Goal: Task Accomplishment & Management: Complete application form

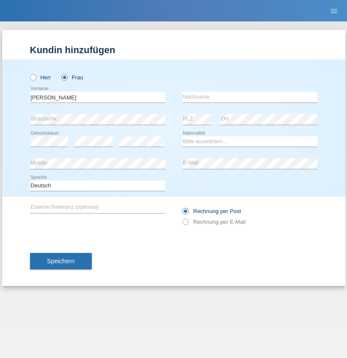
type input "[PERSON_NAME]"
click at [250, 97] on input "text" at bounding box center [249, 97] width 135 height 11
type input "Da Silva"
select select "PT"
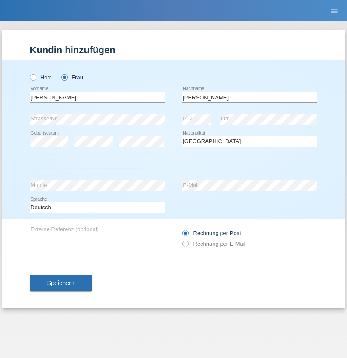
select select "C"
select select "01"
select select "06"
select select "2007"
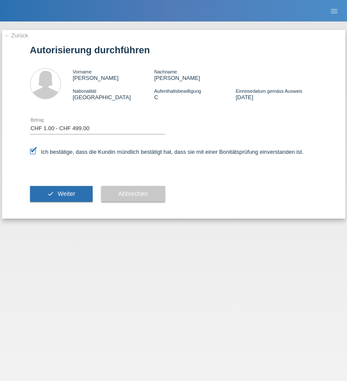
select select "1"
click at [61, 193] on span "Weiter" at bounding box center [66, 193] width 18 height 7
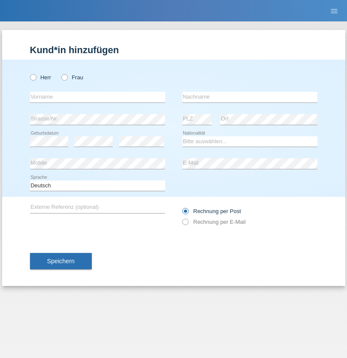
radio input "true"
click at [97, 97] on input "text" at bounding box center [97, 97] width 135 height 11
type input "Stefan"
click at [250, 97] on input "text" at bounding box center [249, 97] width 135 height 11
type input "Frei"
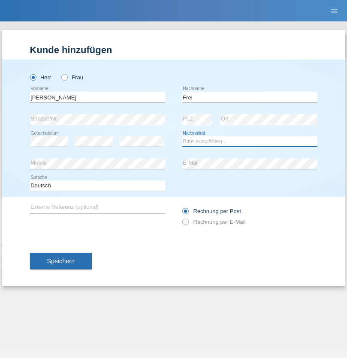
select select "CH"
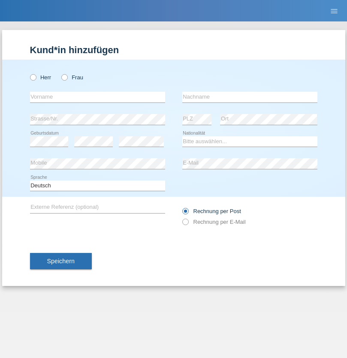
radio input "true"
click at [97, 97] on input "text" at bounding box center [97, 97] width 135 height 11
type input "agnertina"
click at [250, 97] on input "text" at bounding box center [249, 97] width 135 height 11
type input "noshaj"
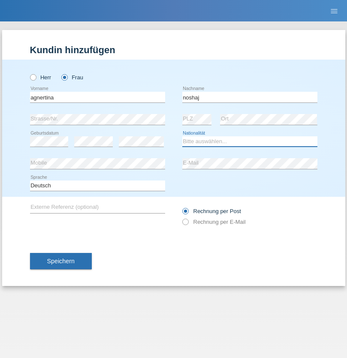
select select "NL"
select select "C"
select select "01"
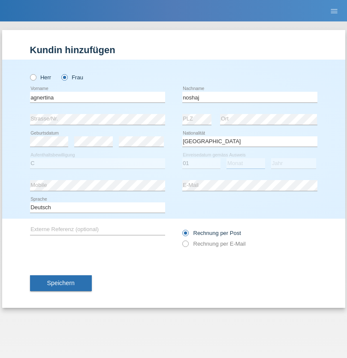
select select "08"
select select "2021"
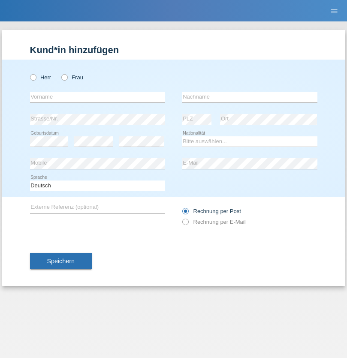
radio input "true"
click at [97, 97] on input "text" at bounding box center [97, 97] width 135 height 11
type input "bajram"
click at [250, 97] on input "text" at bounding box center [249, 97] width 135 height 11
type input "malluta"
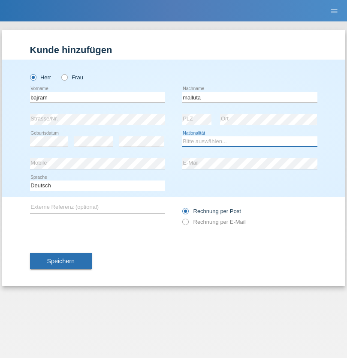
select select "CH"
radio input "true"
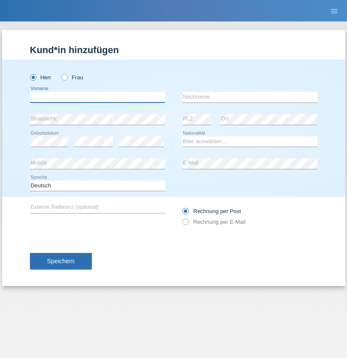
click at [97, 97] on input "text" at bounding box center [97, 97] width 135 height 11
type input "firat"
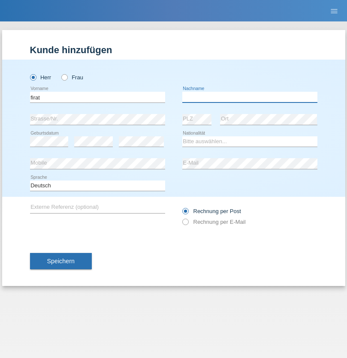
click at [250, 97] on input "text" at bounding box center [249, 97] width 135 height 11
type input "kara"
select select "CH"
radio input "true"
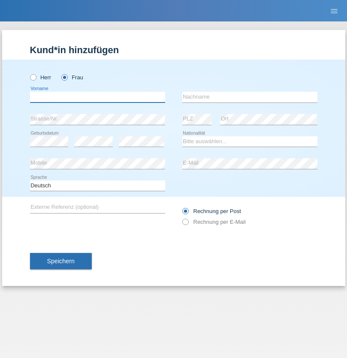
click at [97, 97] on input "text" at bounding box center [97, 97] width 135 height 11
type input "Dagmar"
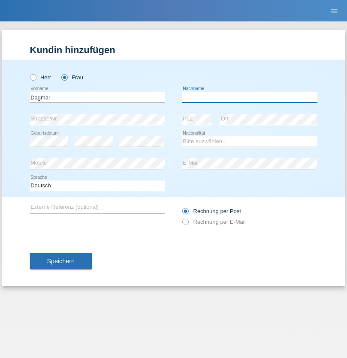
click at [250, 97] on input "text" at bounding box center [249, 97] width 135 height 11
type input "Reusser"
select select "CH"
radio input "true"
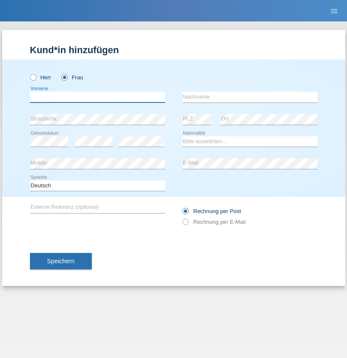
click at [97, 97] on input "text" at bounding box center [97, 97] width 135 height 11
type input "Dunja"
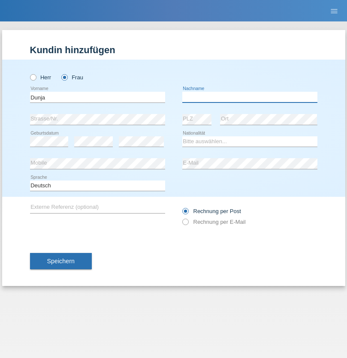
click at [250, 97] on input "text" at bounding box center [249, 97] width 135 height 11
type input "Stefanko"
select select "HR"
select select "C"
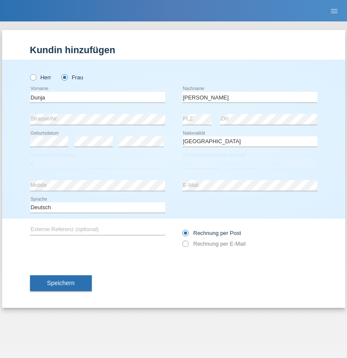
select select "03"
select select "09"
select select "2021"
